Goal: Task Accomplishment & Management: Use online tool/utility

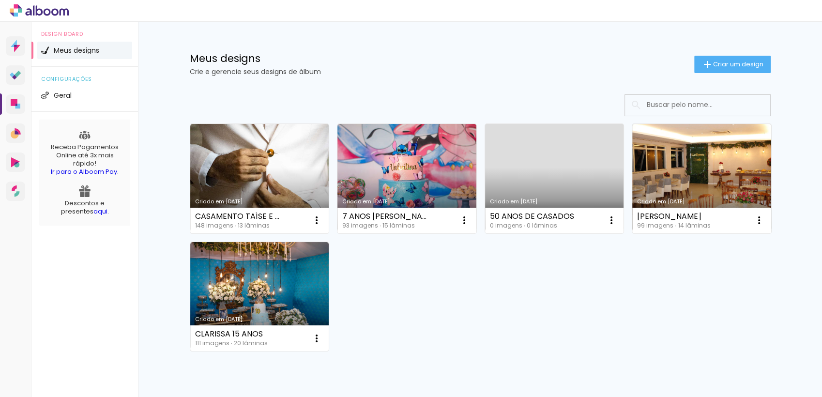
click at [561, 341] on div "Criado em 06/09/25 CASAMENTO TAÍSE E LEANDRO 148 imagens ∙ 13 lâminas Abrir Faz…" at bounding box center [479, 237] width 589 height 236
click at [289, 176] on link "Criado em [DATE]" at bounding box center [259, 178] width 139 height 109
